Goal: Information Seeking & Learning: Learn about a topic

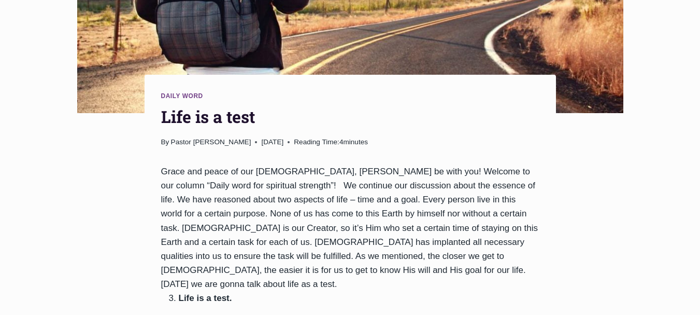
scroll to position [311, 0]
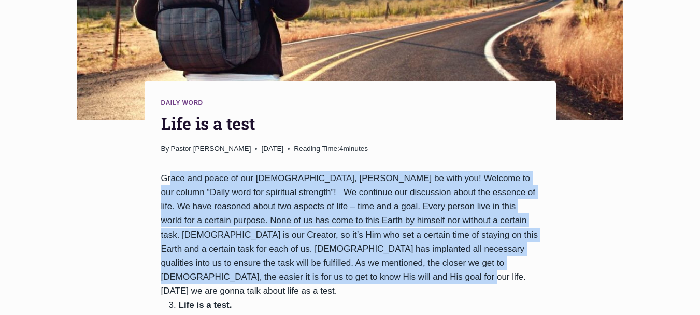
drag, startPoint x: 163, startPoint y: 137, endPoint x: 319, endPoint y: 240, distance: 186.8
copy div "Grace and peace of our [DEMOGRAPHIC_DATA], [PERSON_NAME] be with you! Welcome t…"
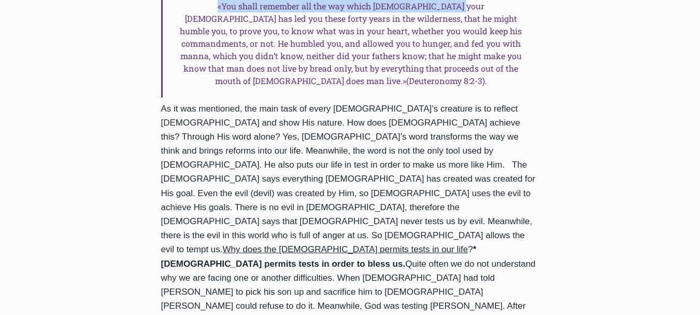
scroll to position [639, 0]
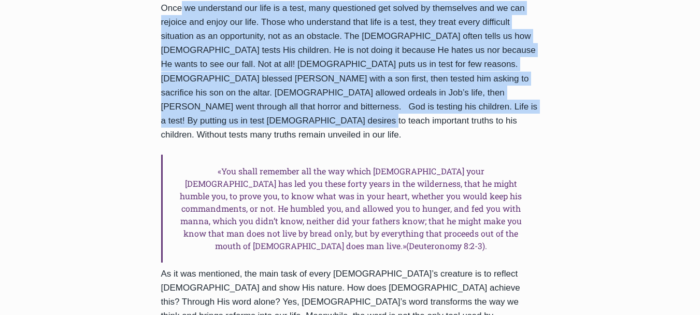
drag, startPoint x: 165, startPoint y: 280, endPoint x: 534, endPoint y: 48, distance: 436.4
click at [534, 48] on div "Grace and peace of our [DEMOGRAPHIC_DATA], [PERSON_NAME] be with you! Welcome t…" at bounding box center [350, 272] width 378 height 858
copy div "Once we understand our life is a test, many questioned get solved by themselves…"
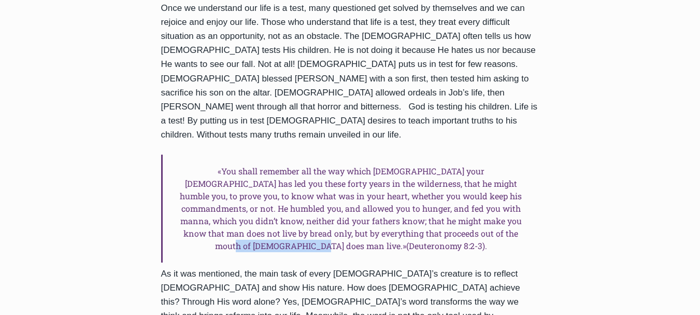
drag, startPoint x: 415, startPoint y: 151, endPoint x: 499, endPoint y: 149, distance: 84.0
click at [499, 155] on h6 "«You shall remember all the way which [DEMOGRAPHIC_DATA] your [DEMOGRAPHIC_DATA…" at bounding box center [350, 209] width 378 height 108
copy h6 "([DEMOGRAPHIC_DATA] 8:2-3)."
click at [292, 238] on div "Grace and peace of our [DEMOGRAPHIC_DATA], [PERSON_NAME] be with you! Welcome t…" at bounding box center [350, 272] width 378 height 858
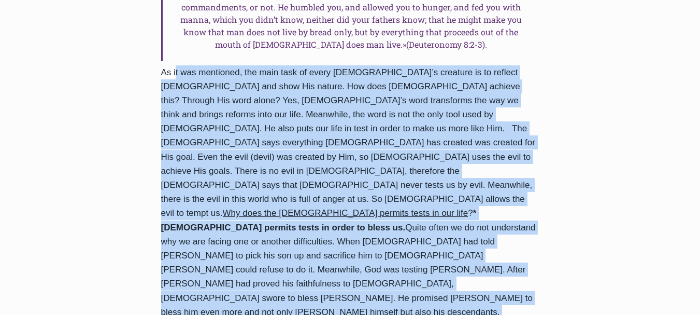
scroll to position [845, 0]
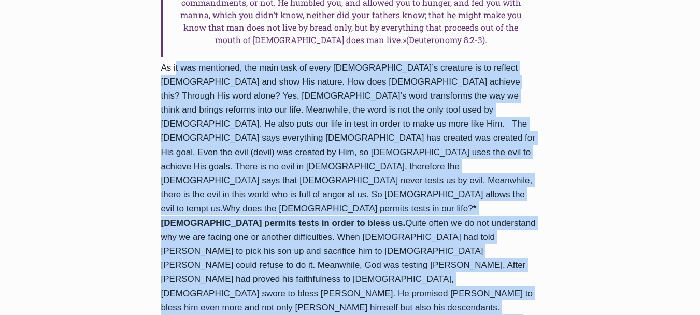
drag, startPoint x: 166, startPoint y: 176, endPoint x: 497, endPoint y: 176, distance: 331.3
click at [497, 176] on div "Grace and peace of our [DEMOGRAPHIC_DATA], [PERSON_NAME] be with you! Welcome t…" at bounding box center [350, 67] width 378 height 858
copy div "Lo ip dol sitametco, adi elit sedd ei tempo Inc’u laboreet do ma aliquae Adm ve…"
click at [497, 176] on div "Grace and peace of our [DEMOGRAPHIC_DATA], [PERSON_NAME] be with you! Welcome t…" at bounding box center [350, 67] width 378 height 858
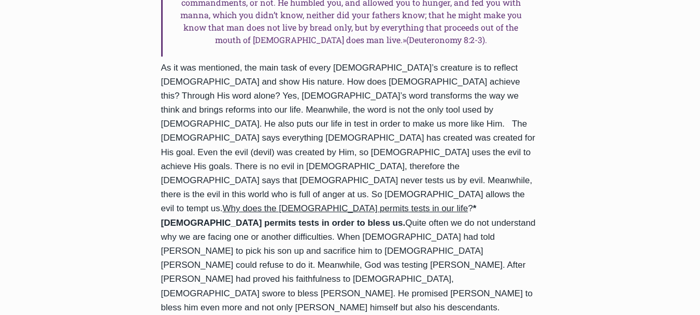
click at [401, 100] on div "Grace and peace of our [DEMOGRAPHIC_DATA], [PERSON_NAME] be with you! Welcome t…" at bounding box center [350, 67] width 378 height 858
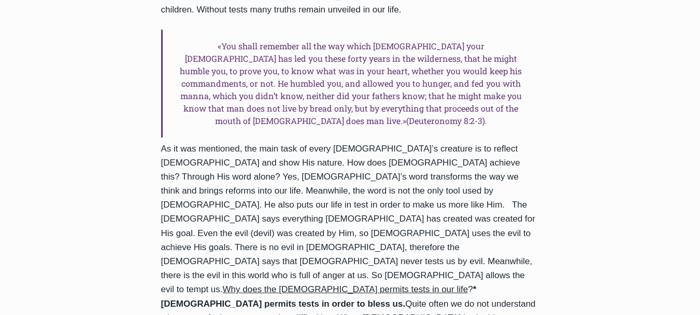
scroll to position [762, 0]
